Goal: Task Accomplishment & Management: Manage account settings

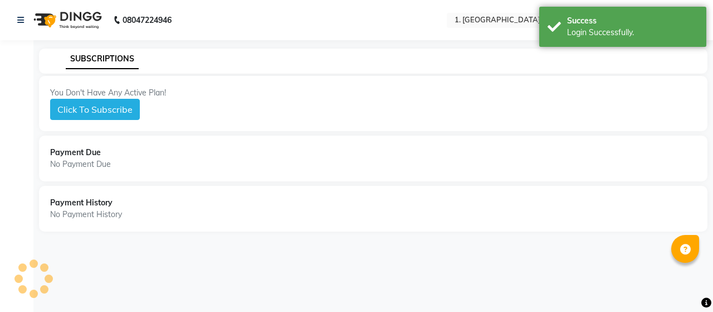
select select "en"
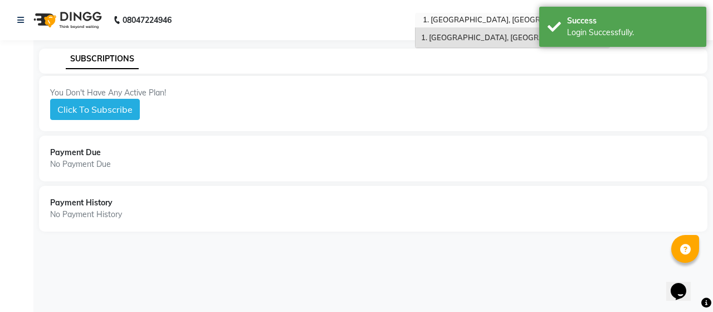
click at [446, 21] on input "text" at bounding box center [502, 21] width 162 height 11
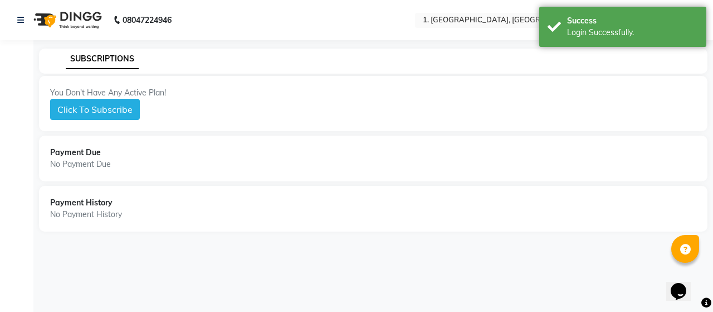
click at [393, 36] on nav "08047224946 Select Location × 1. Unico Salon Academy, Newtown English ENGLISH E…" at bounding box center [356, 20] width 713 height 40
click at [440, 62] on div "SUBSCRIPTIONS" at bounding box center [366, 59] width 655 height 12
